Goal: Task Accomplishment & Management: Complete application form

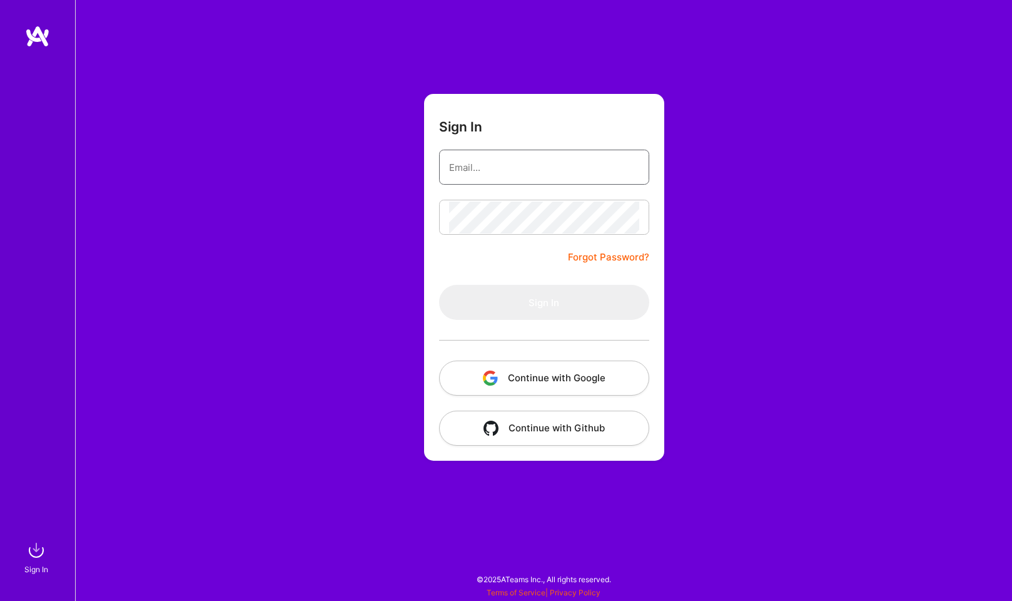
type input "[EMAIL_ADDRESS][DOMAIN_NAME]"
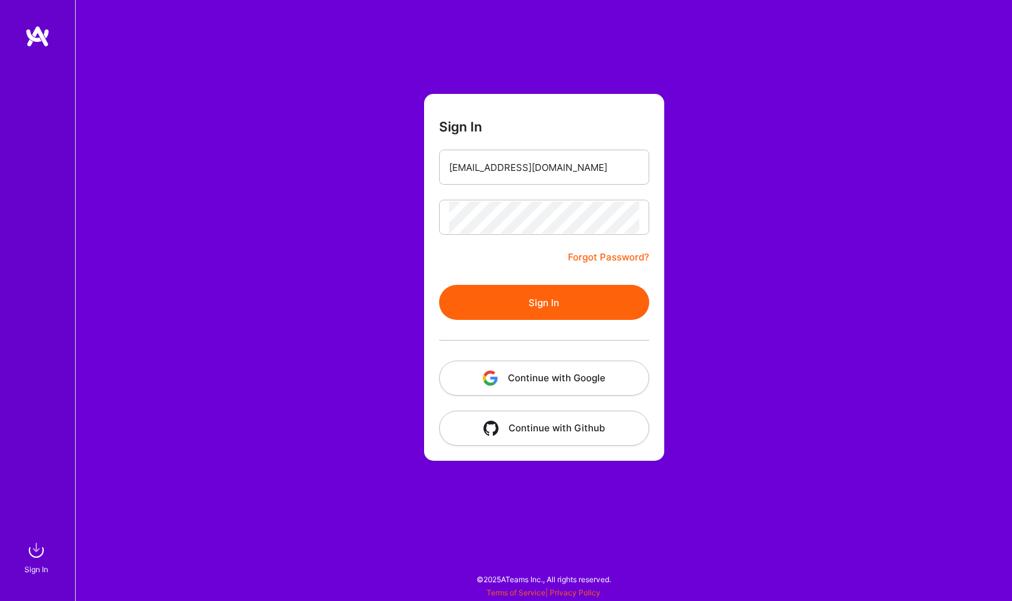
click at [584, 312] on button "Sign In" at bounding box center [544, 302] width 210 height 35
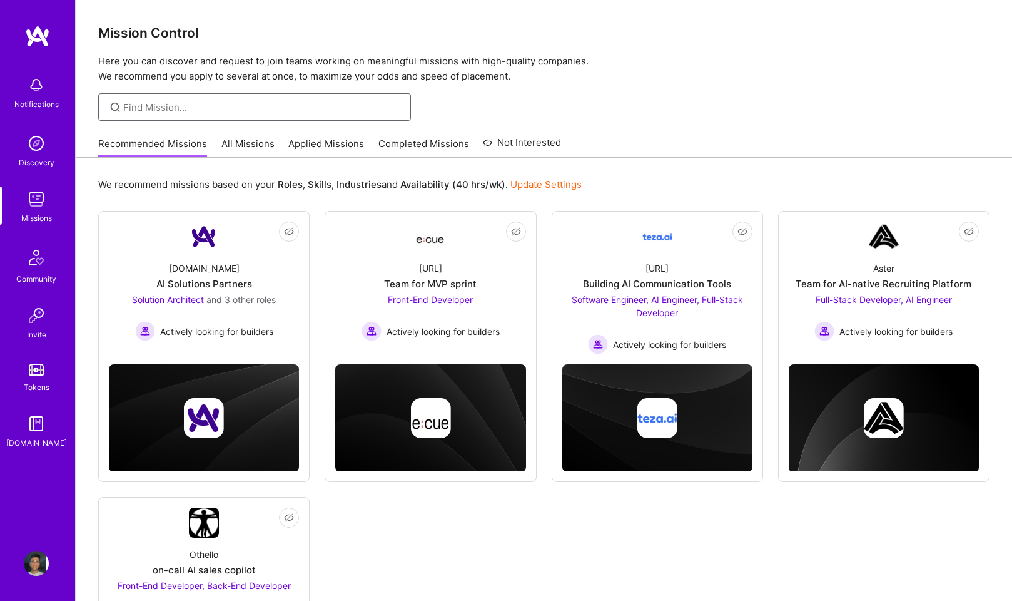
click at [180, 103] on input at bounding box center [262, 107] width 278 height 13
click at [233, 138] on link "All Missions" at bounding box center [248, 147] width 53 height 21
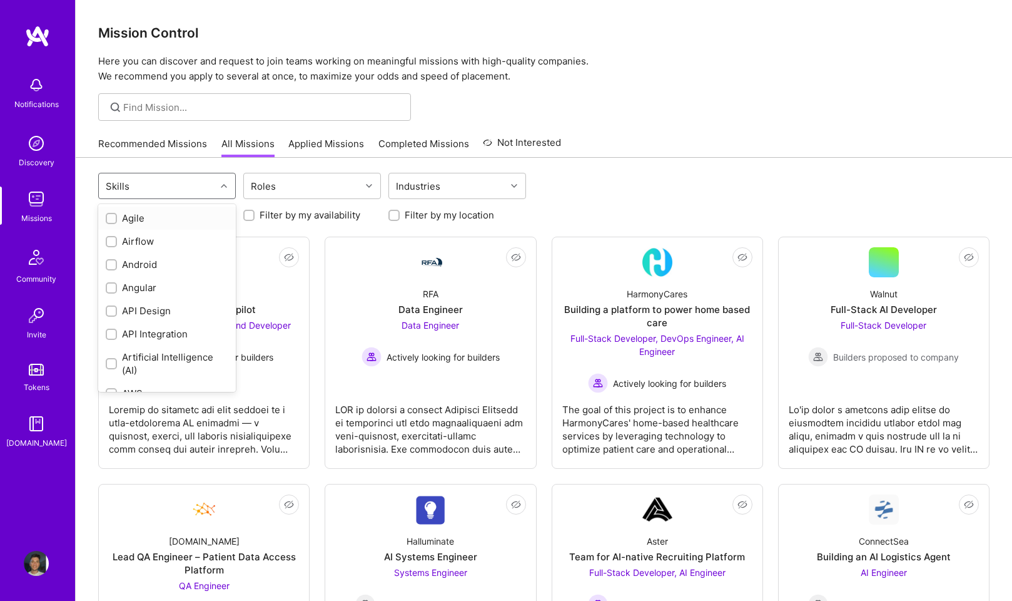
click at [205, 183] on div "Skills" at bounding box center [157, 185] width 117 height 25
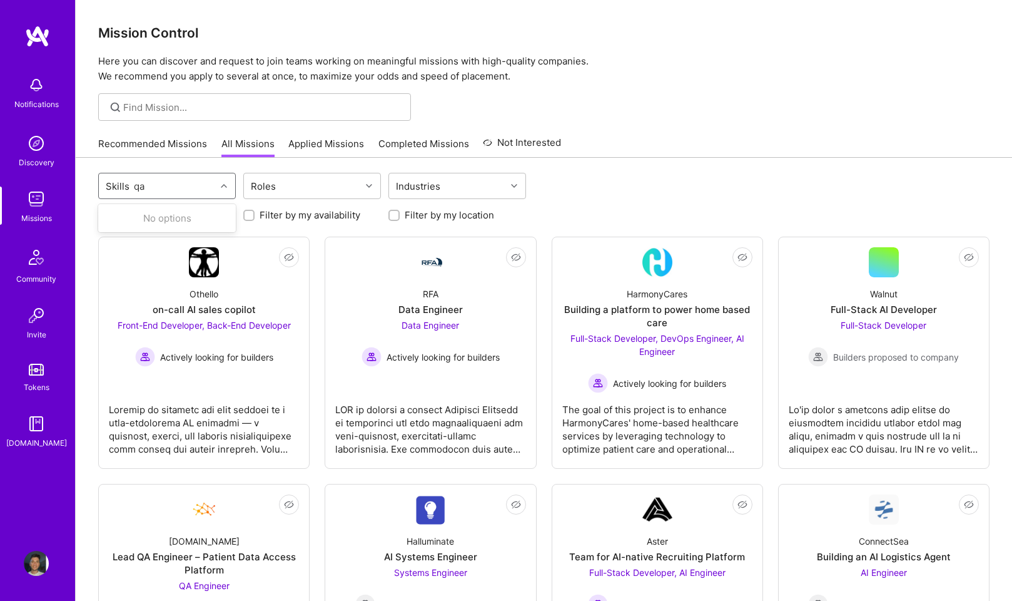
type input "q"
type input "Q"
type input "a§"
click at [583, 198] on div "option , deselected. 0 results available for search term a§. Use Up and Down to…" at bounding box center [544, 187] width 892 height 29
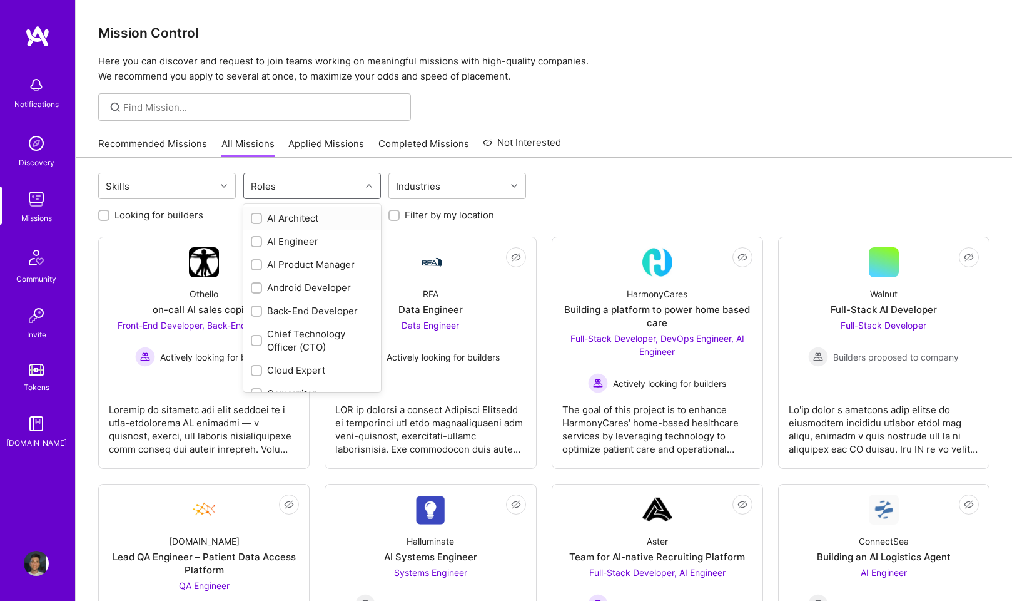
click at [362, 186] on div at bounding box center [370, 186] width 19 height 16
type input "q"
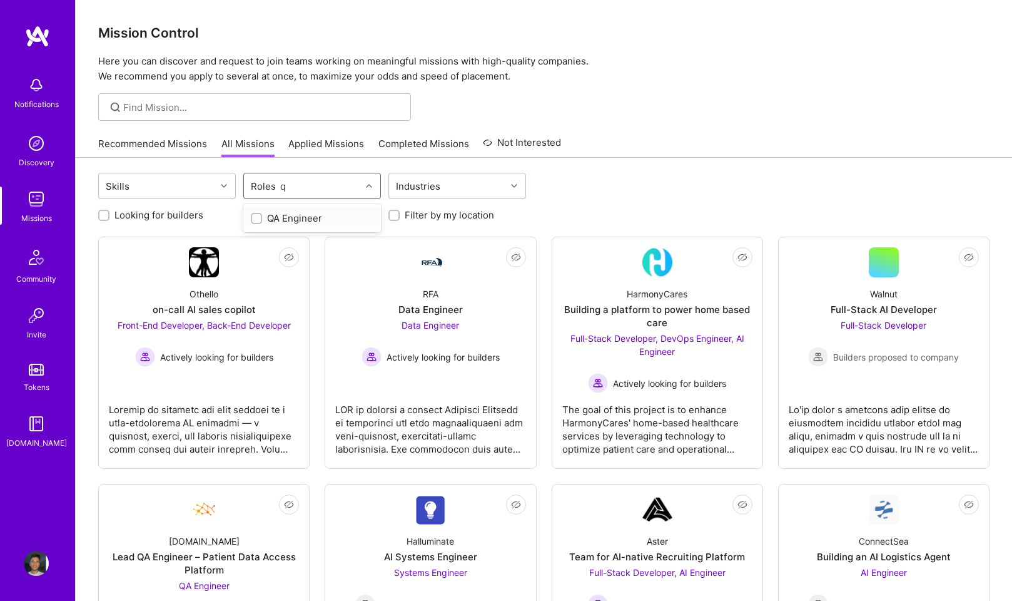
click at [332, 213] on div "QA Engineer" at bounding box center [312, 218] width 123 height 13
checkbox input "true"
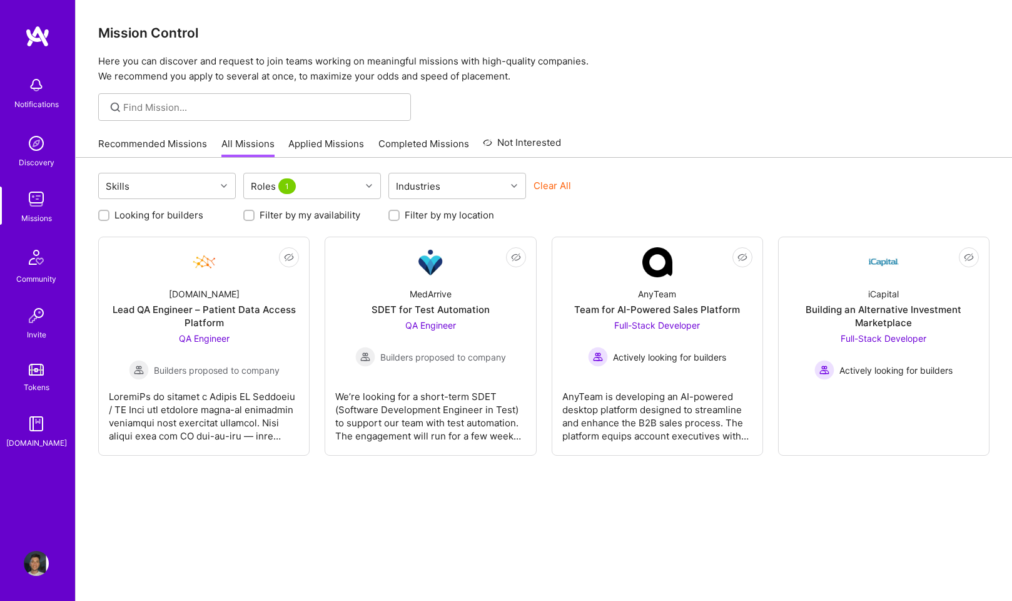
click at [409, 511] on div "Skills Roles 1 Industries Clear All Looking for builders Filter by my availabil…" at bounding box center [544, 398] width 937 height 481
click at [474, 335] on div "QA Engineer Builders proposed to company" at bounding box center [430, 343] width 151 height 48
click at [278, 340] on div "QA Engineer Builders proposed to company" at bounding box center [204, 356] width 151 height 48
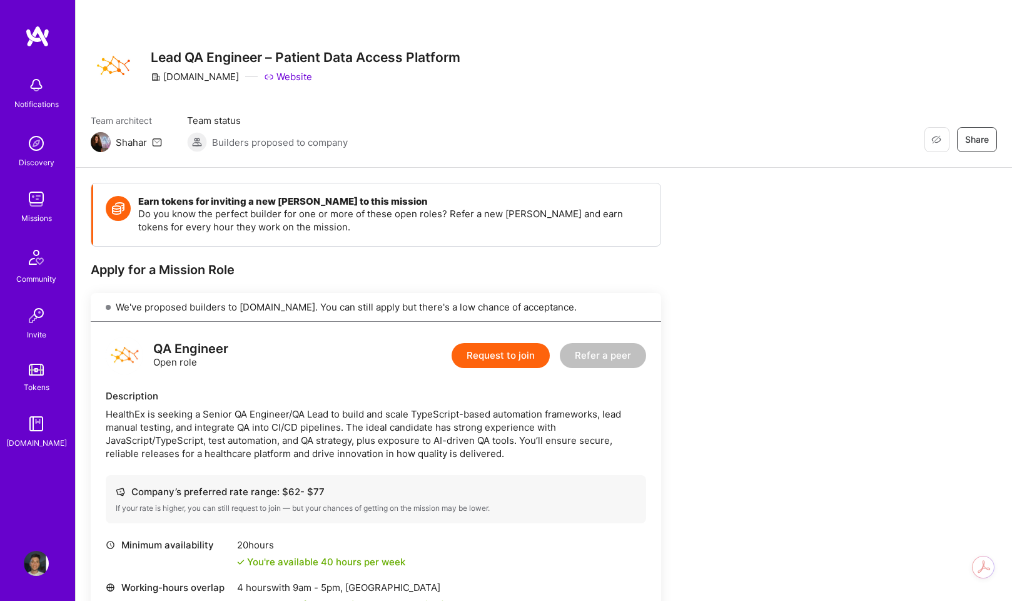
click at [492, 358] on button "Request to join" at bounding box center [501, 355] width 98 height 25
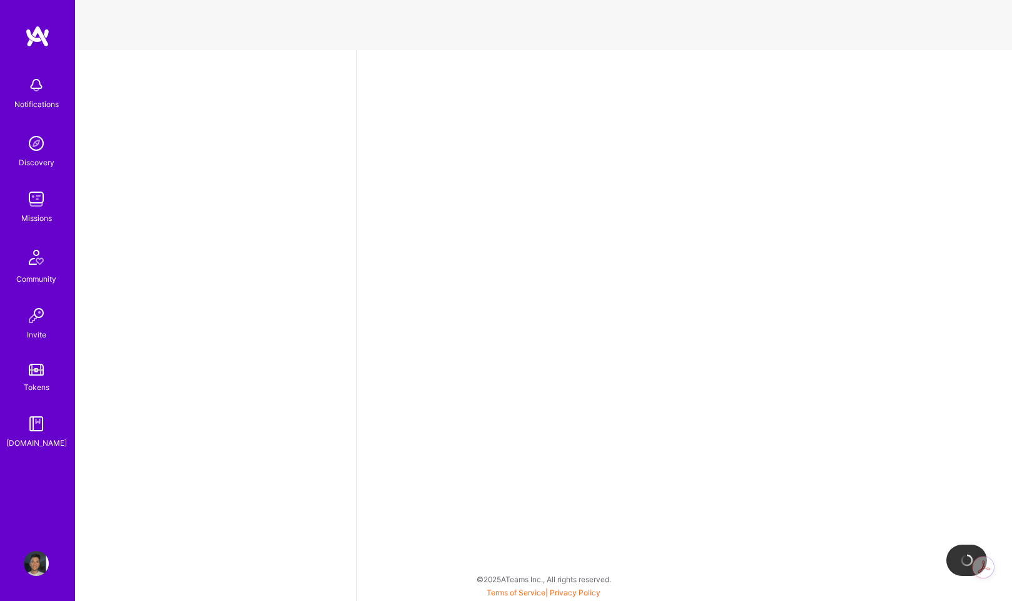
select select "RO"
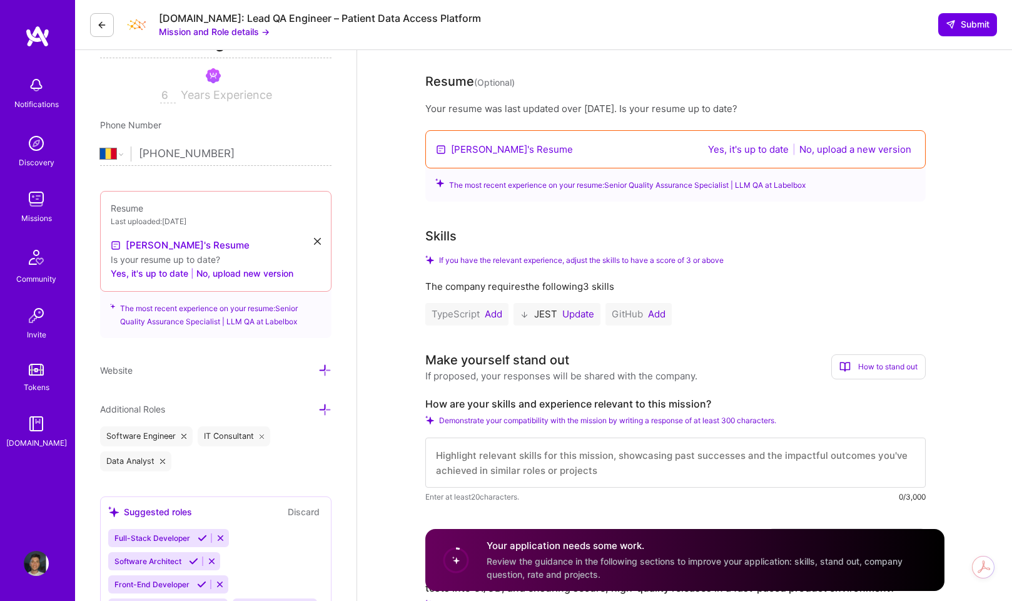
scroll to position [177, 0]
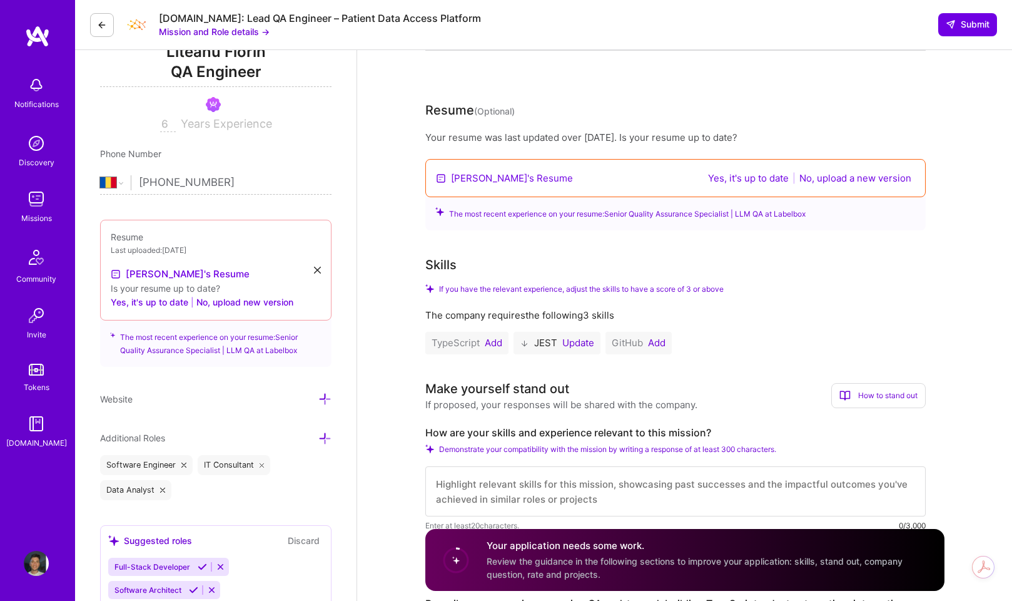
click at [752, 171] on button "Yes, it's up to date" at bounding box center [749, 178] width 88 height 14
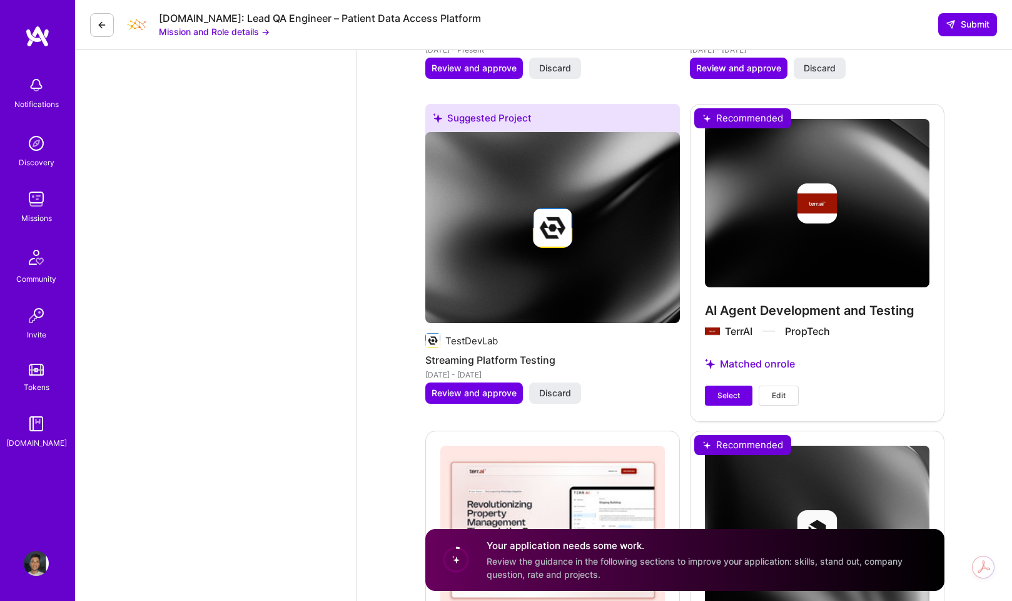
scroll to position [2686, 0]
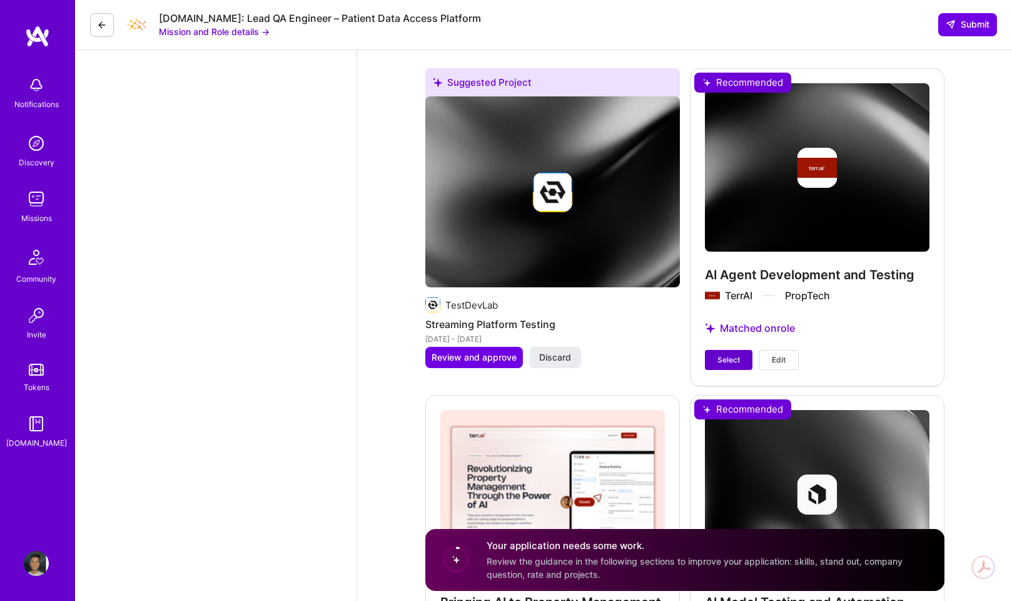
click at [731, 357] on span "Select" at bounding box center [729, 359] width 23 height 11
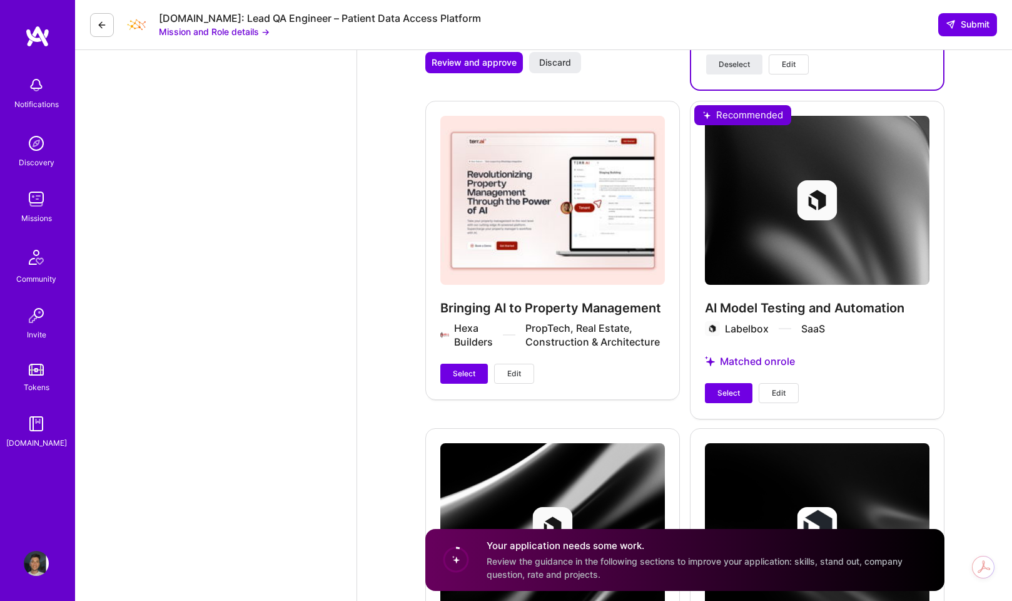
scroll to position [2979, 0]
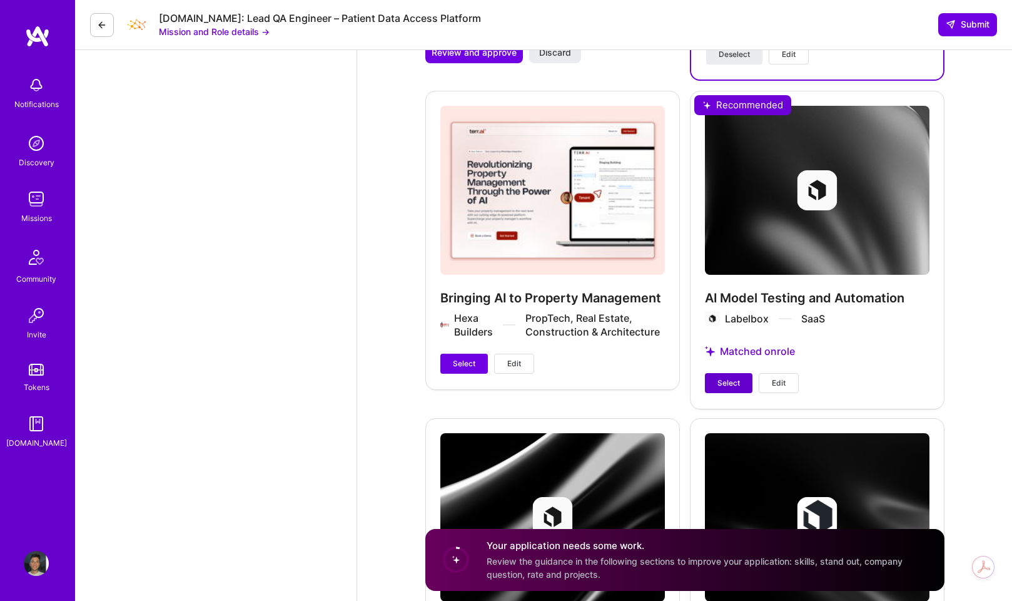
click at [737, 377] on span "Select" at bounding box center [729, 382] width 23 height 11
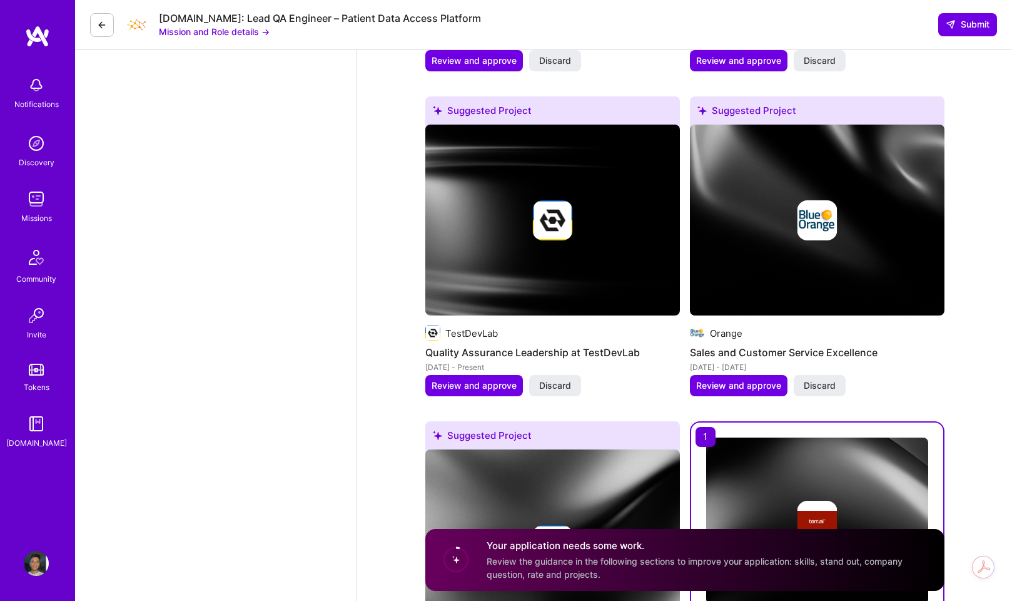
scroll to position [2322, 0]
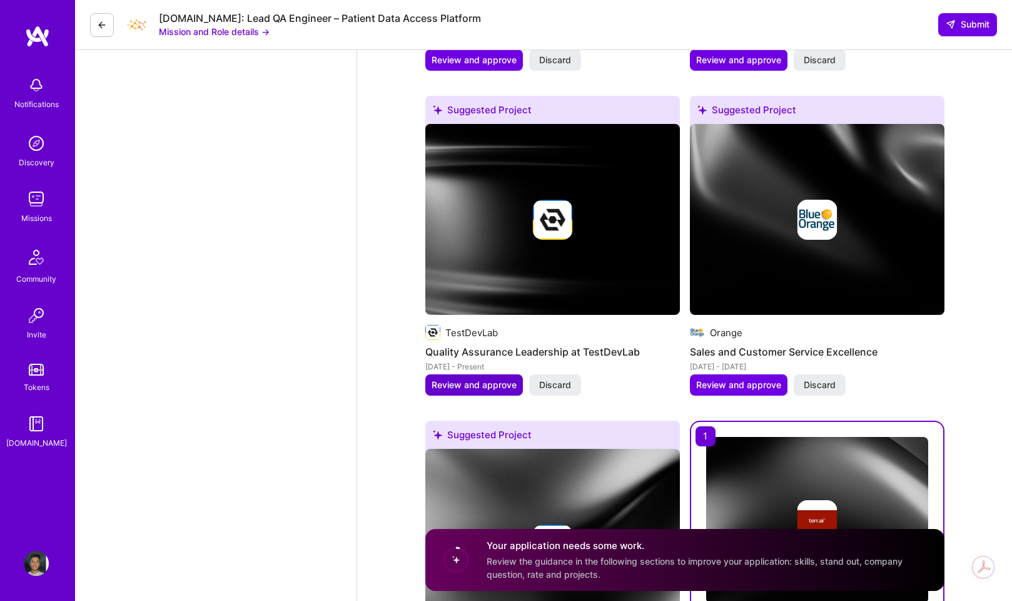
click at [501, 383] on span "Review and approve" at bounding box center [474, 385] width 85 height 13
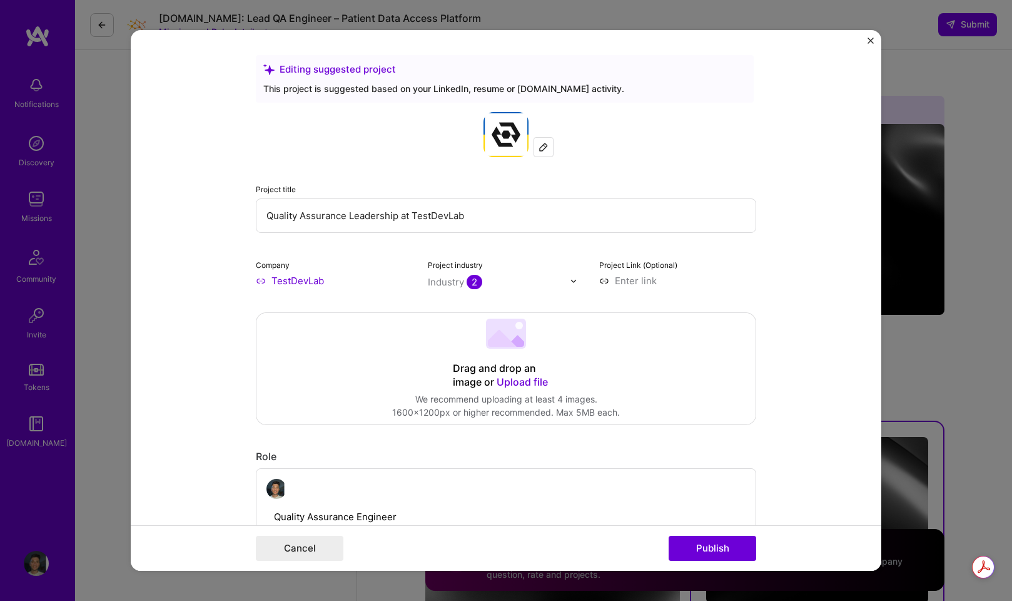
click at [874, 41] on img "Close" at bounding box center [871, 41] width 6 height 6
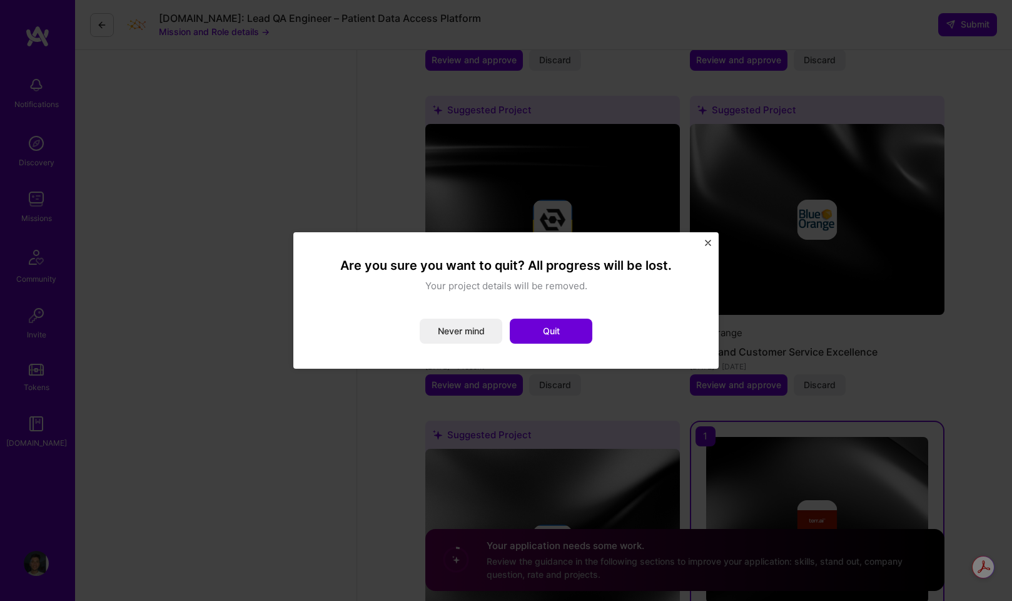
click at [762, 188] on div "Are you sure you want to quit? All progress will be lost. Your project details …" at bounding box center [506, 300] width 1012 height 601
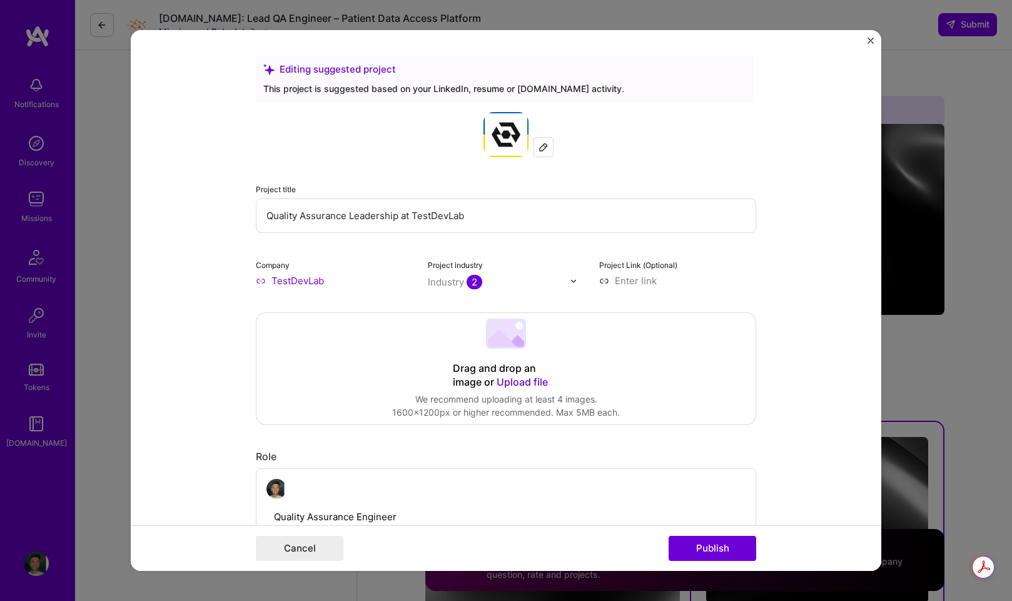
click at [869, 34] on form "Editing suggested project This project is suggested based on your LinkedIn, res…" at bounding box center [506, 300] width 751 height 541
click at [869, 41] on img "Close" at bounding box center [871, 41] width 6 height 6
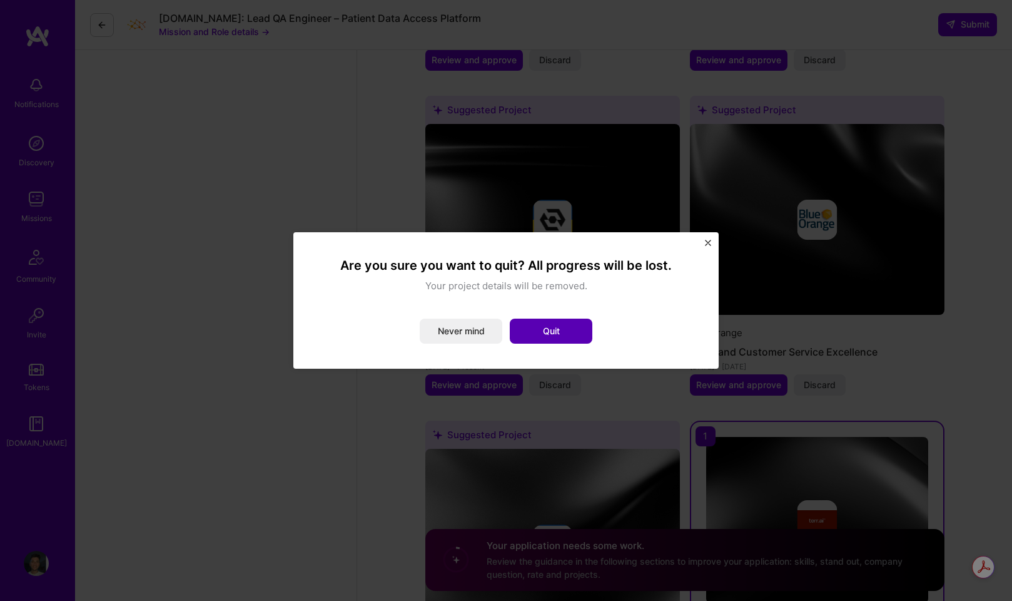
click at [536, 329] on button "Quit" at bounding box center [551, 331] width 83 height 25
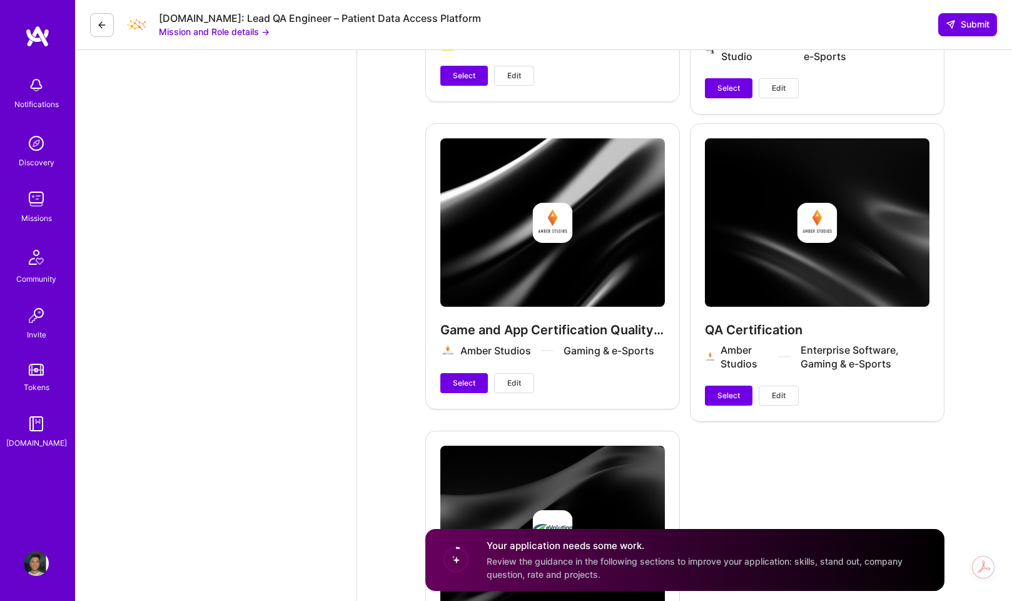
scroll to position [5340, 0]
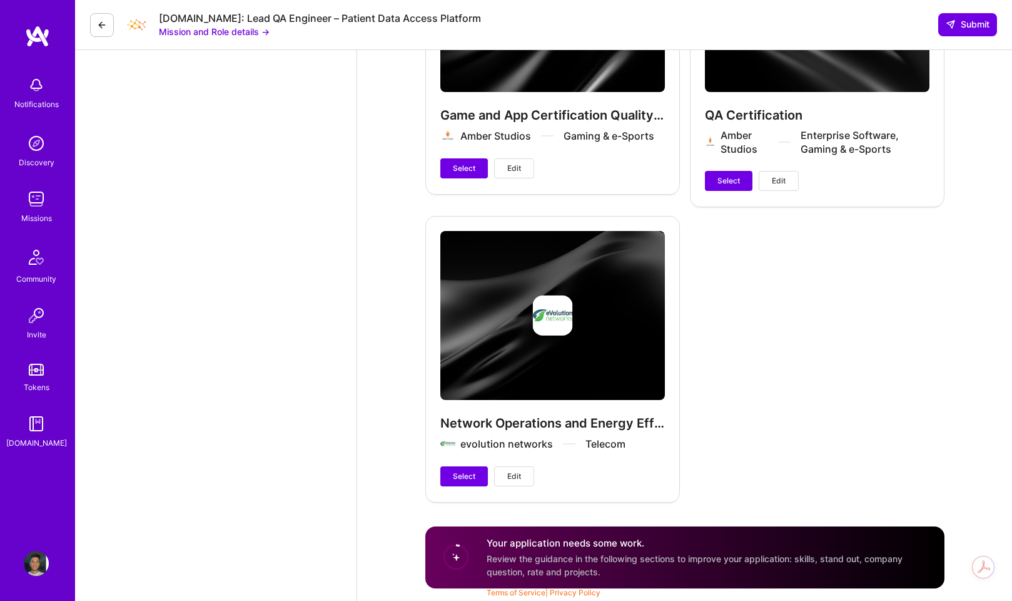
click at [452, 558] on circle at bounding box center [456, 557] width 24 height 24
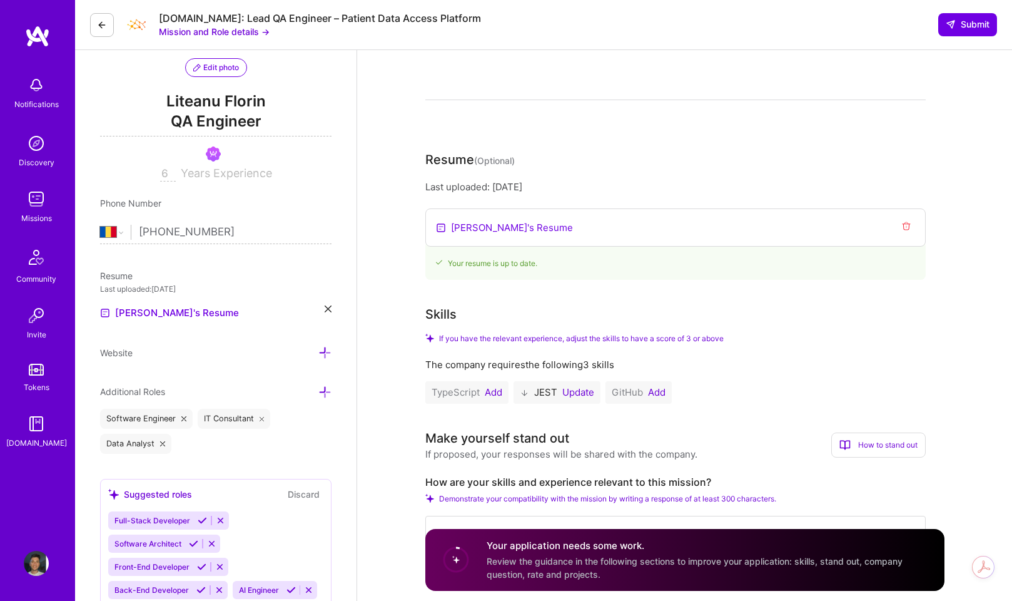
scroll to position [122, 0]
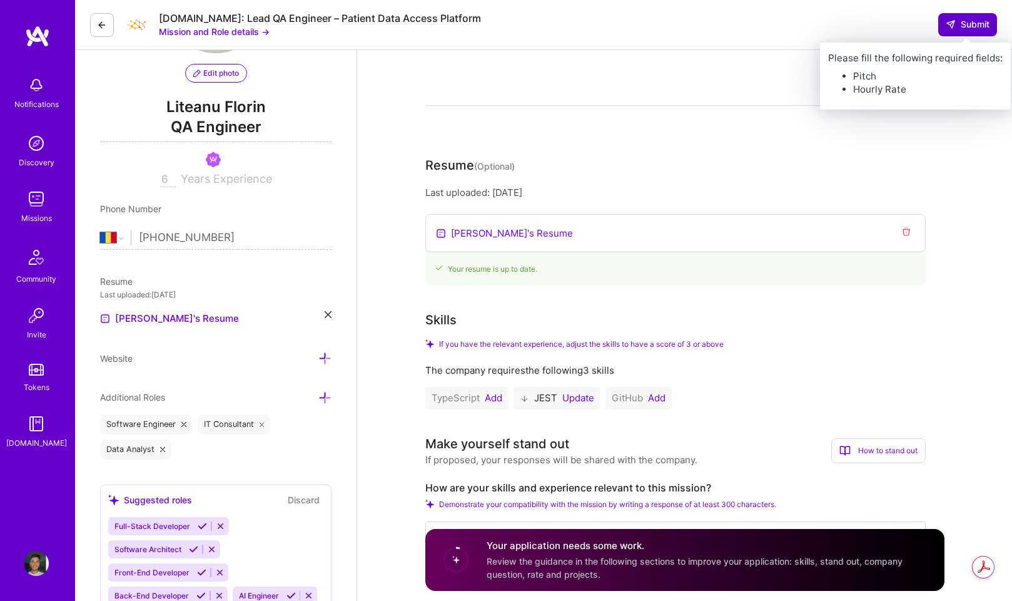
click at [968, 20] on span "Submit" at bounding box center [968, 24] width 44 height 13
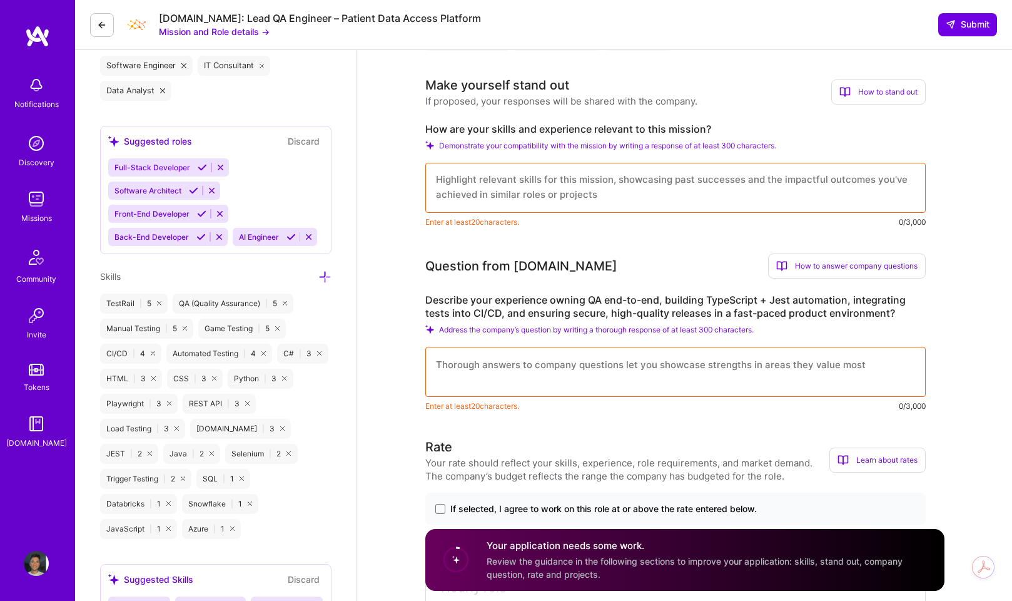
scroll to position [0, 0]
click at [683, 186] on textarea at bounding box center [676, 188] width 501 height 50
drag, startPoint x: 603, startPoint y: 200, endPoint x: 513, endPoint y: 176, distance: 93.2
click at [513, 176] on textarea at bounding box center [676, 188] width 501 height 50
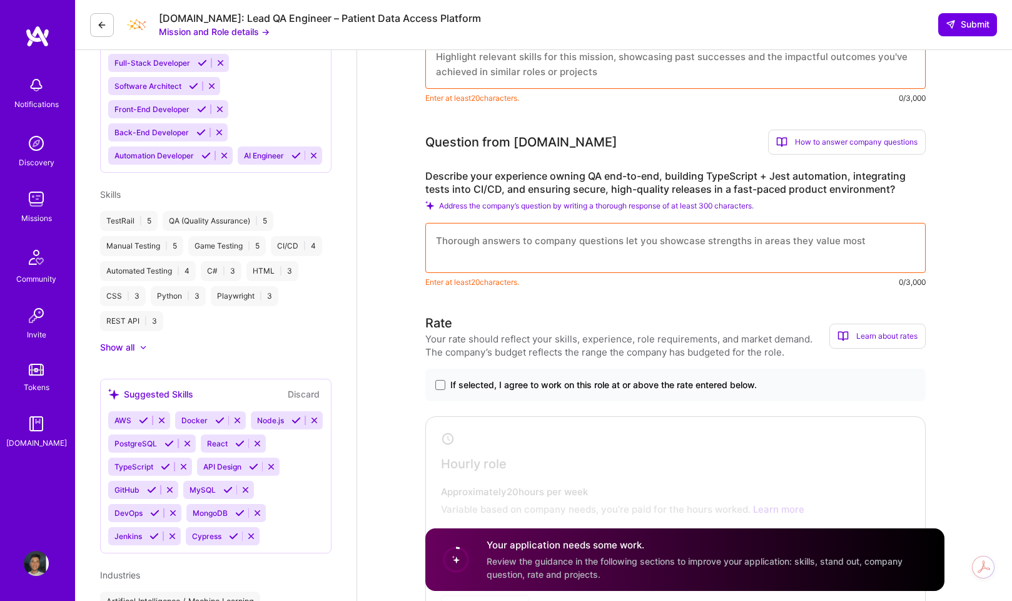
scroll to position [402, 0]
